Goal: Navigation & Orientation: Find specific page/section

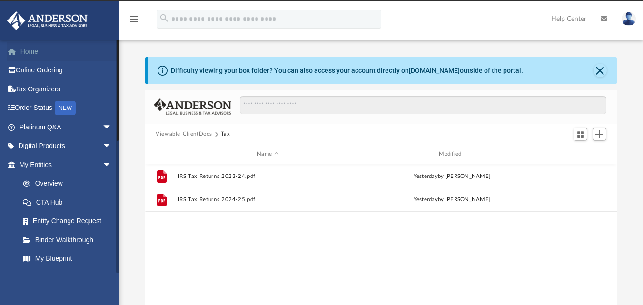
drag, startPoint x: 117, startPoint y: 126, endPoint x: 113, endPoint y: 49, distance: 77.6
click at [113, 49] on div "chetan.jagtap@gmail.com Sign Out chetan.jagtap@gmail.com Home Online Ordering T…" at bounding box center [59, 156] width 119 height 234
click at [41, 89] on link "Tax Organizers" at bounding box center [66, 88] width 119 height 19
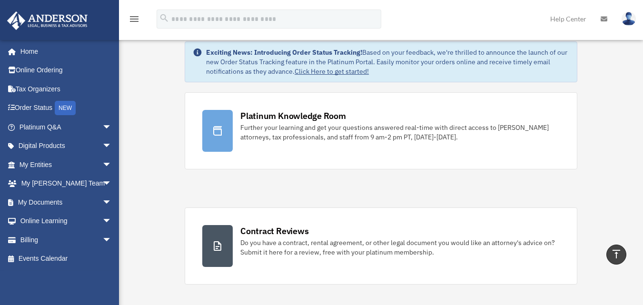
scroll to position [14, 0]
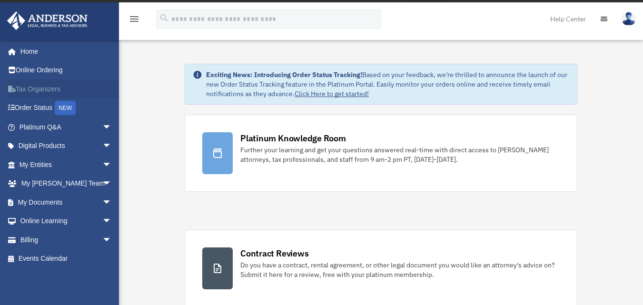
click at [40, 86] on link "Tax Organizers" at bounding box center [66, 88] width 119 height 19
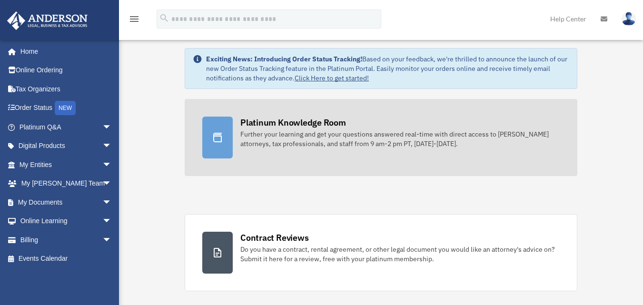
scroll to position [30, 0]
click at [301, 129] on div "Further your learning and get your questions answered real-time with direct acc…" at bounding box center [399, 138] width 319 height 19
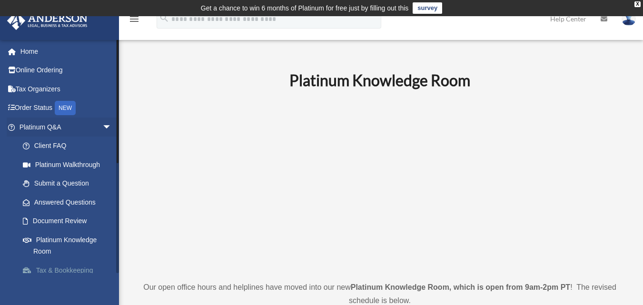
click at [70, 269] on link "Tax & Bookkeeping Packages" at bounding box center [69, 276] width 113 height 30
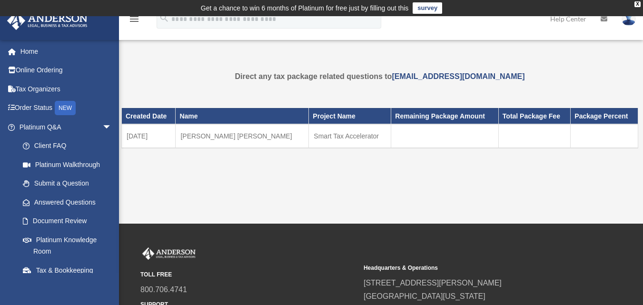
click at [498, 165] on div "Created Date Name Project Name Remaining Package Amount Total Package Fee Packa…" at bounding box center [379, 142] width 516 height 90
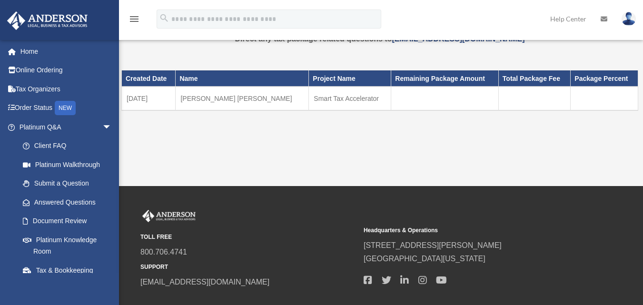
scroll to position [38, 0]
